Goal: Task Accomplishment & Management: Use online tool/utility

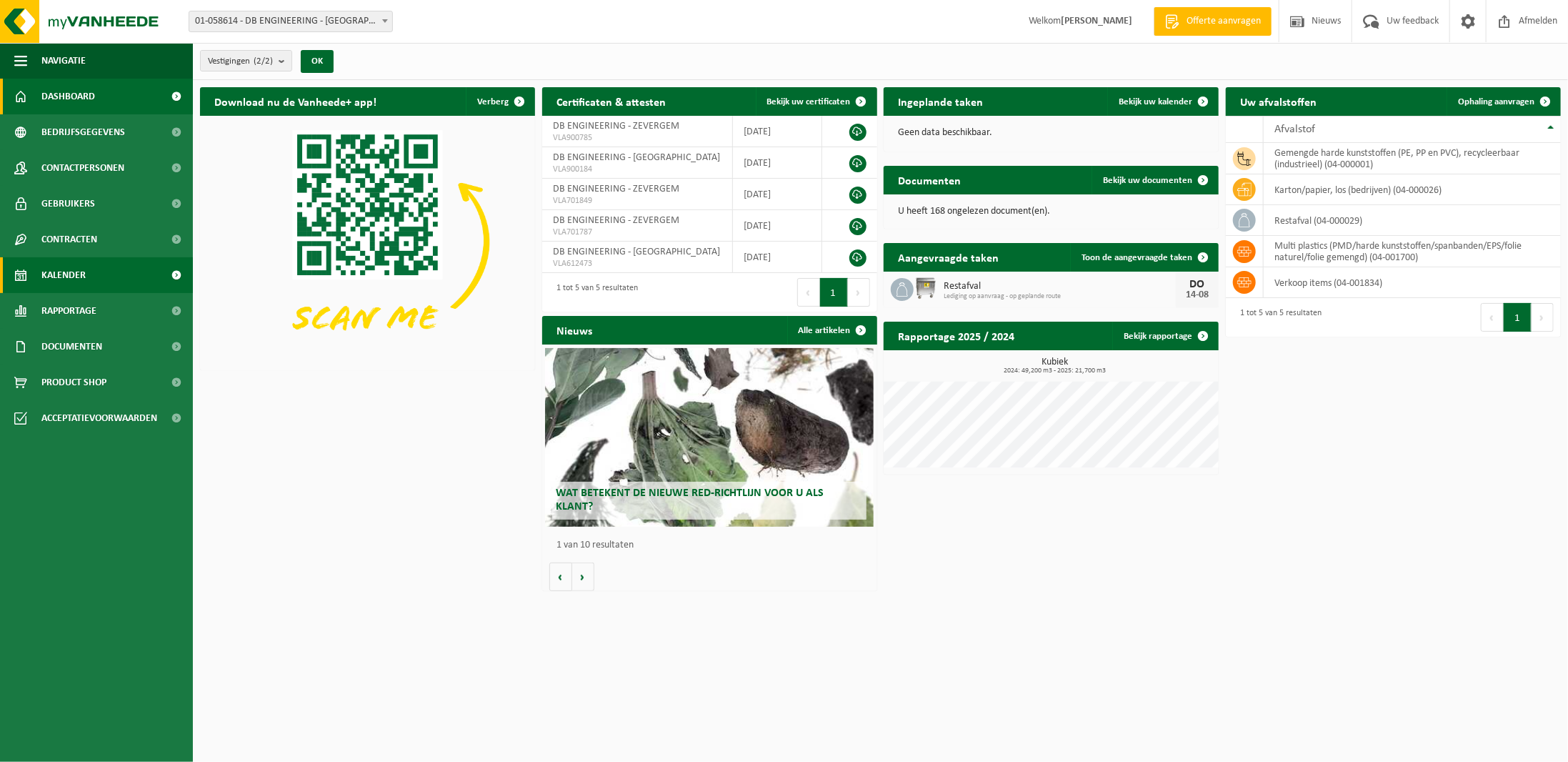
click at [92, 265] on link "Kalender" at bounding box center [96, 275] width 193 height 36
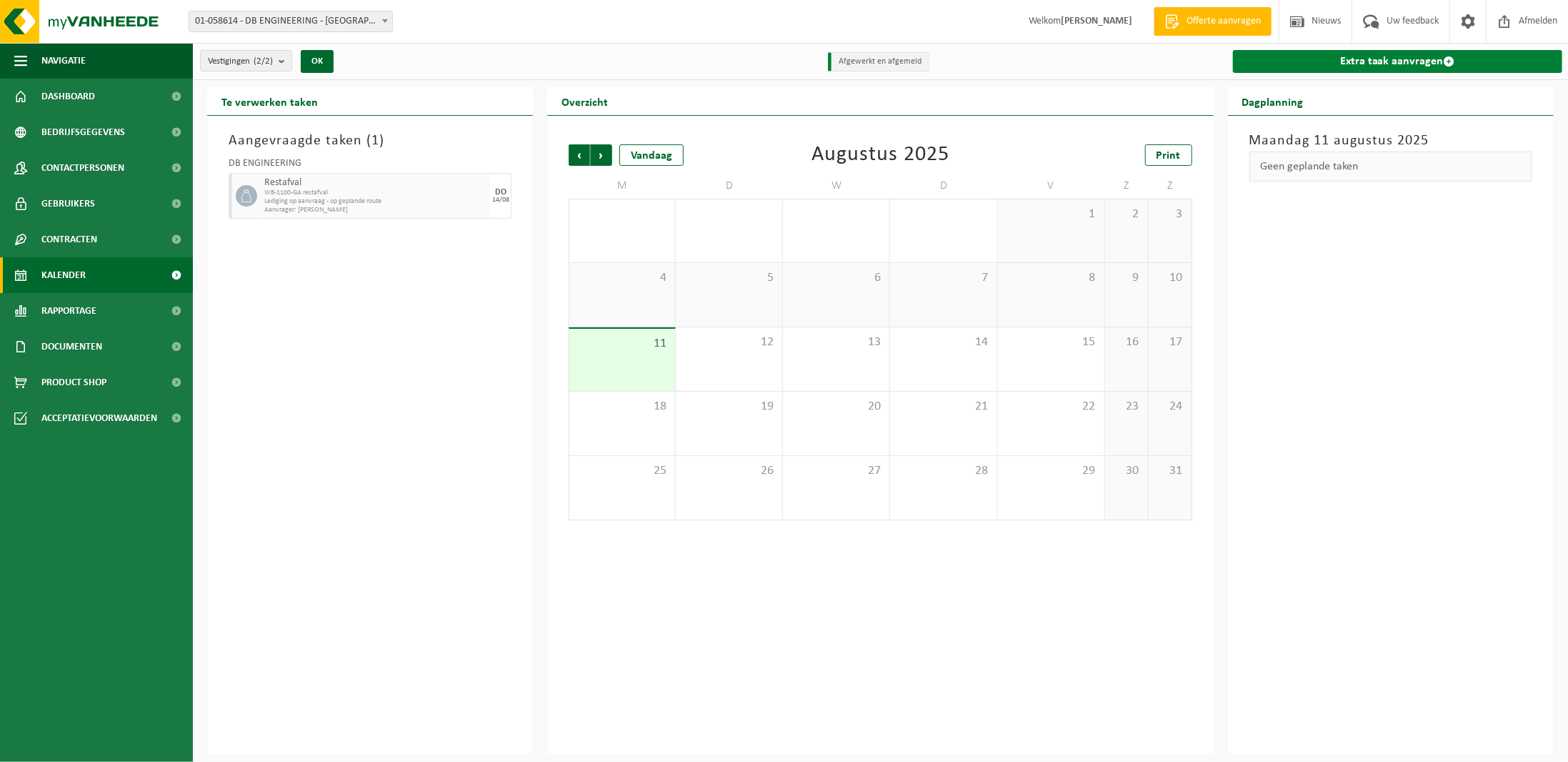
click at [1354, 70] on link "Extra taak aanvragen" at bounding box center [1398, 62] width 330 height 23
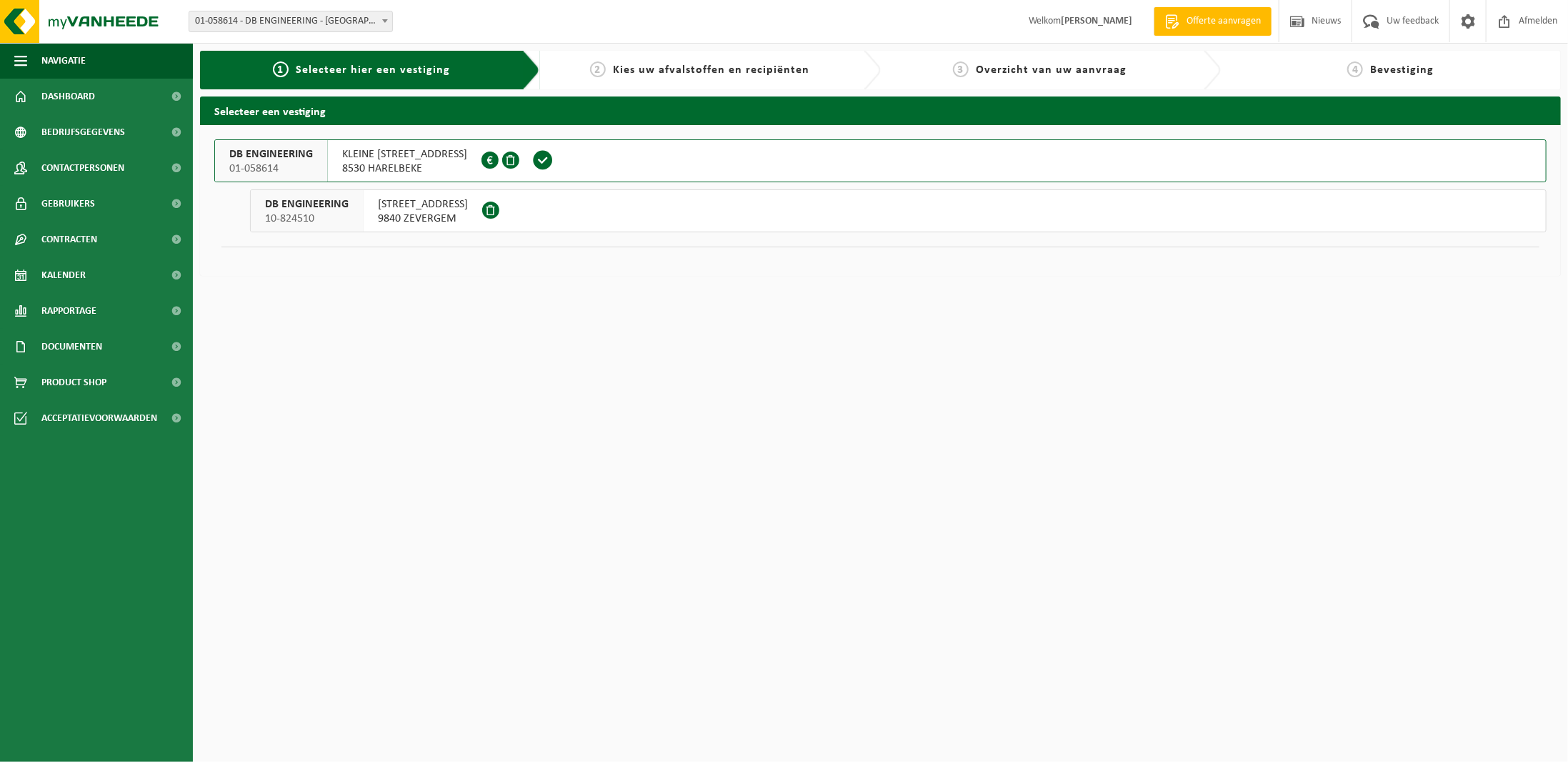
click at [462, 164] on span "8530 HARELBEKE" at bounding box center [405, 169] width 125 height 14
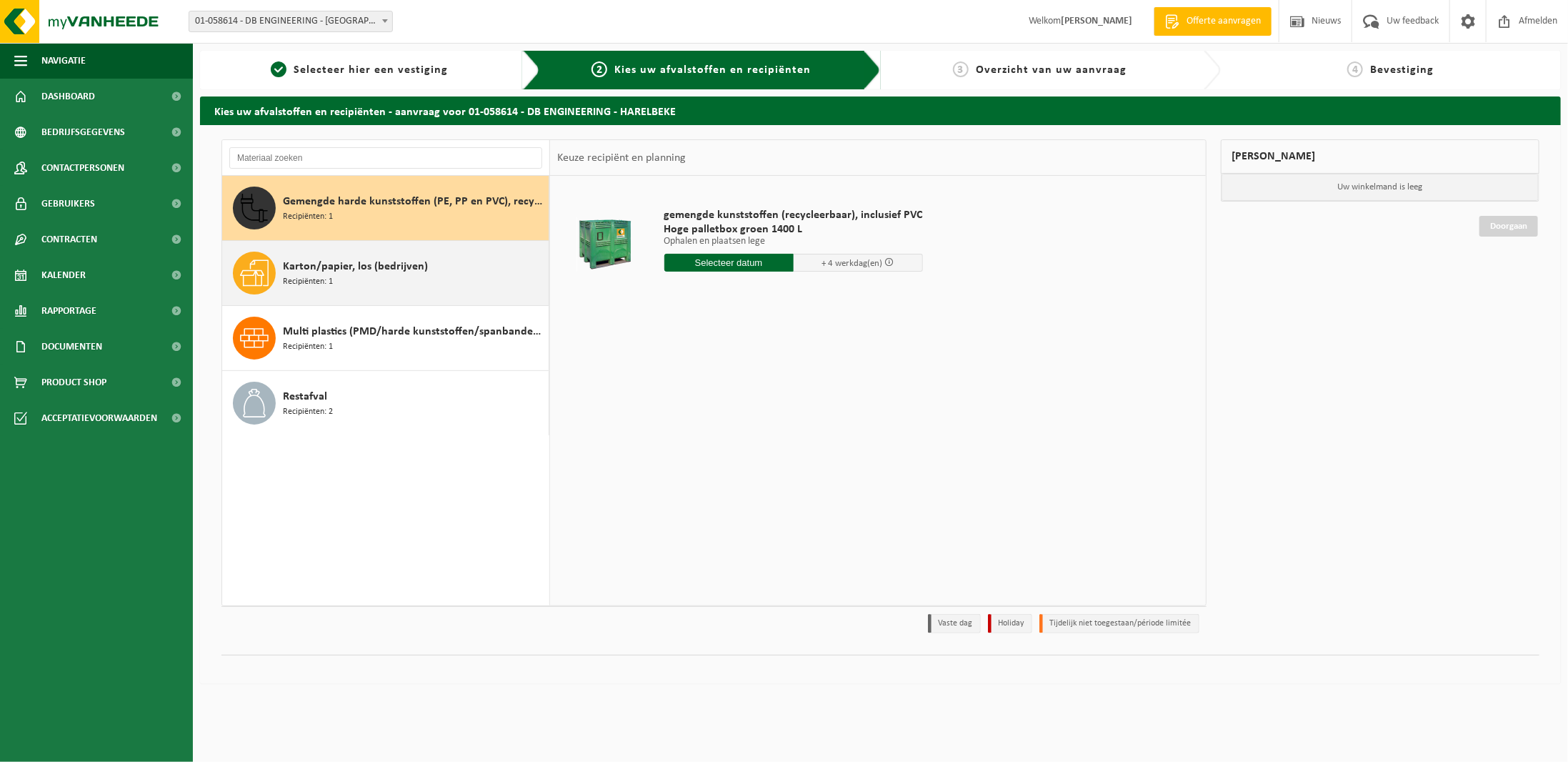
click at [470, 249] on div "Karton/papier, los (bedrijven) Recipiënten: 1" at bounding box center [385, 272] width 327 height 64
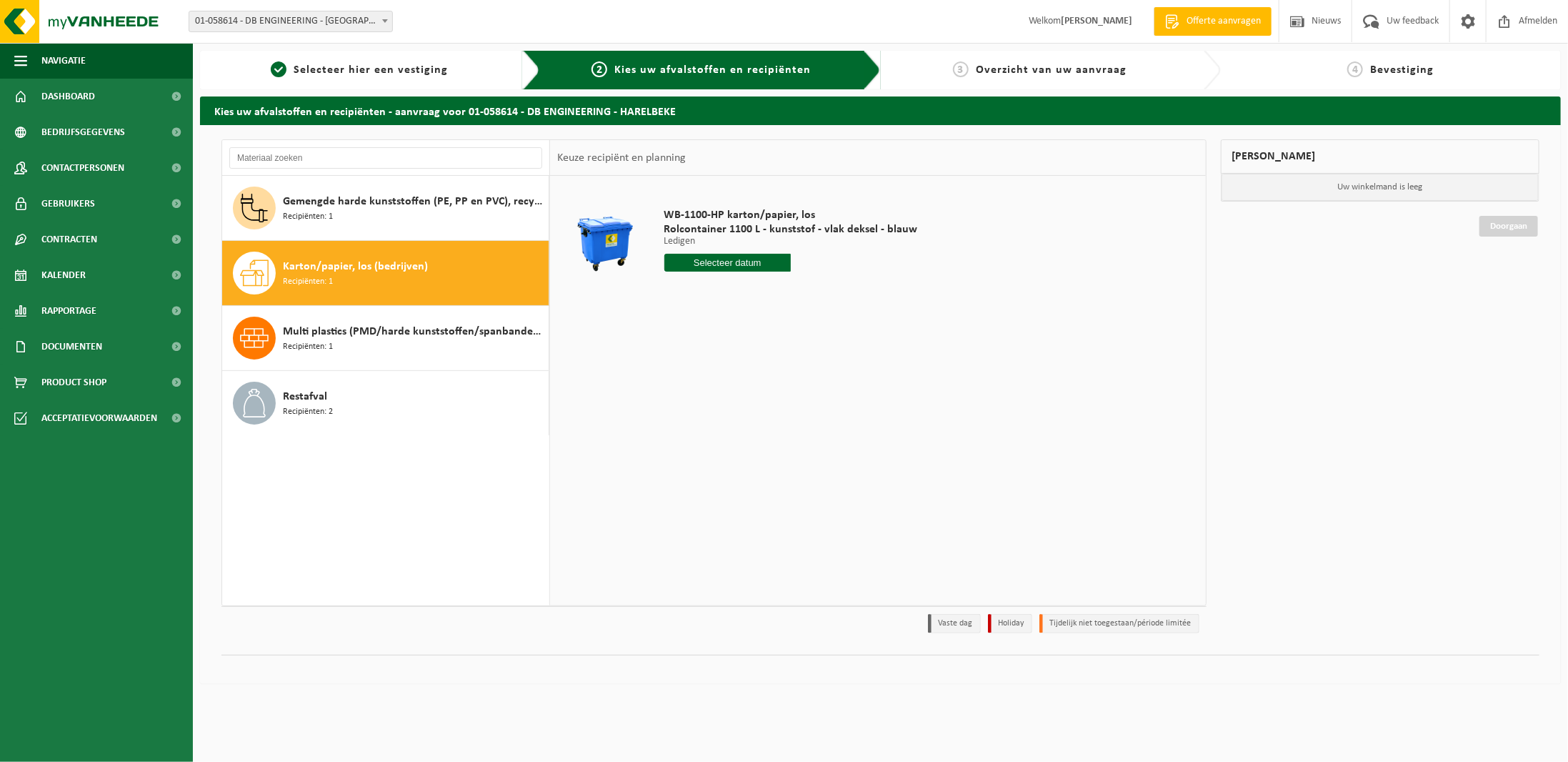
click at [693, 272] on div "WB-1100-HP karton/papier, los Rolcontainer 1100 L - kunststof - vlak deksel - b…" at bounding box center [791, 243] width 268 height 99
click at [705, 261] on input "text" at bounding box center [728, 262] width 127 height 18
click at [780, 415] on div "22" at bounding box center [777, 412] width 25 height 23
type input "Van 2025-08-22"
click at [718, 319] on button "In winkelmand" at bounding box center [705, 316] width 79 height 23
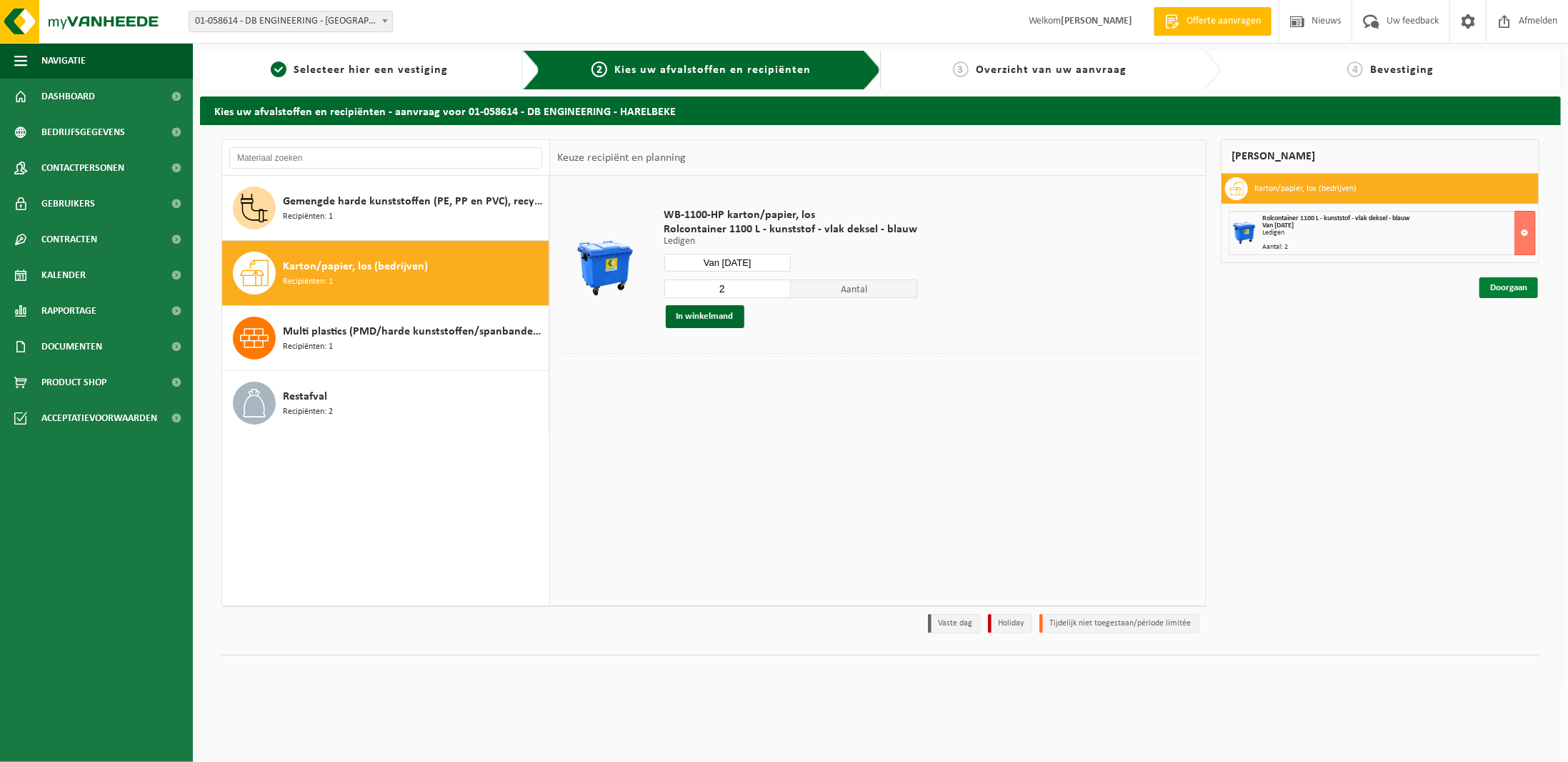
click at [1503, 282] on link "Doorgaan" at bounding box center [1509, 287] width 59 height 21
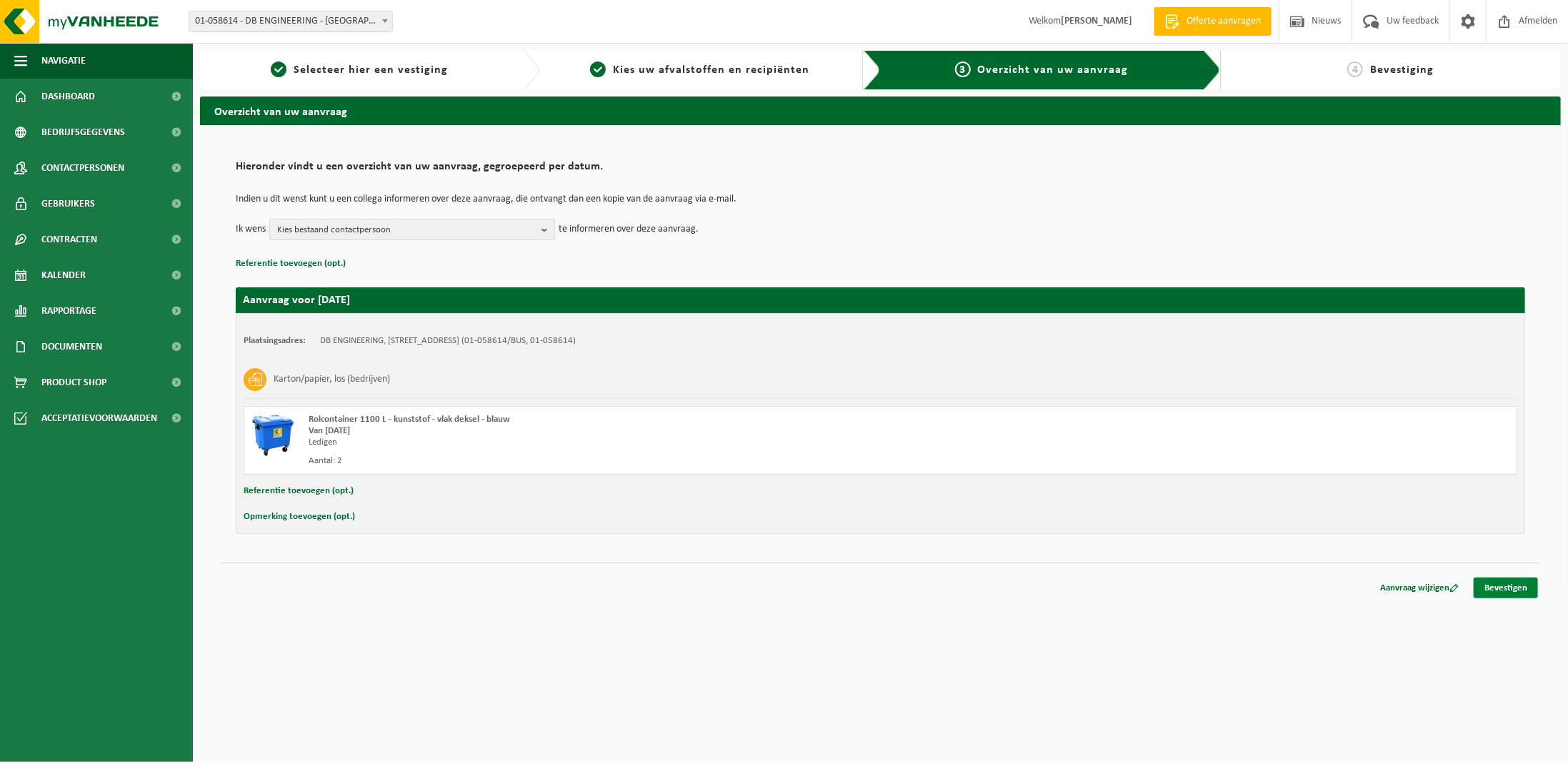
click at [1492, 584] on link "Bevestigen" at bounding box center [1505, 587] width 64 height 21
